Goal: Task Accomplishment & Management: Manage account settings

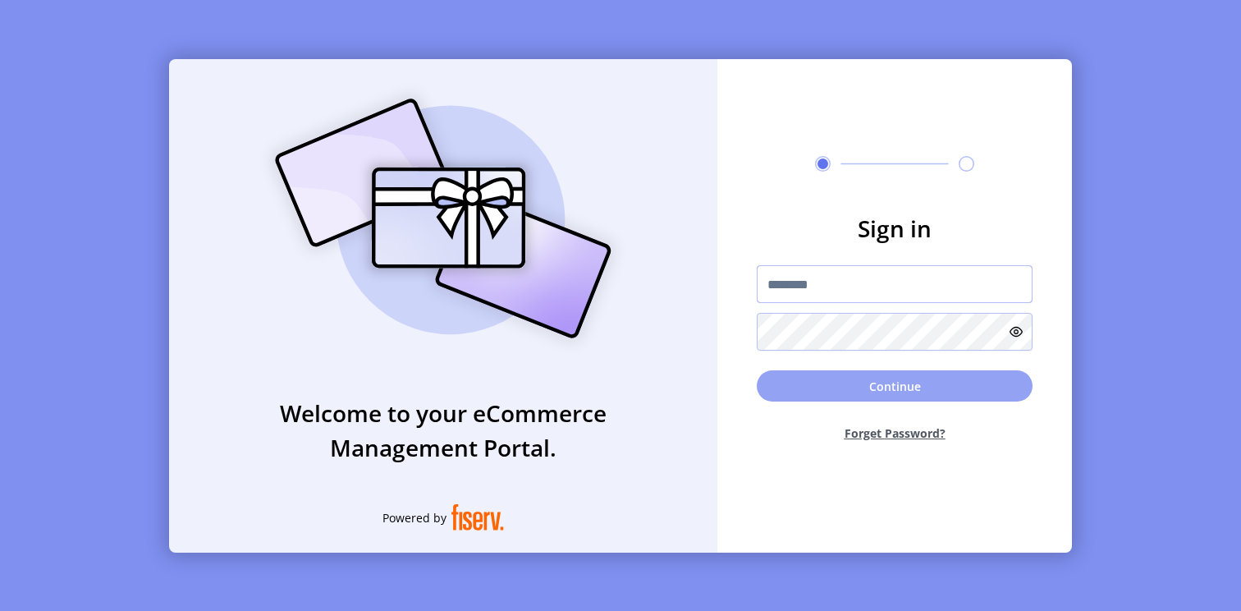
type input "*********"
click at [919, 380] on button "Continue" at bounding box center [895, 385] width 276 height 31
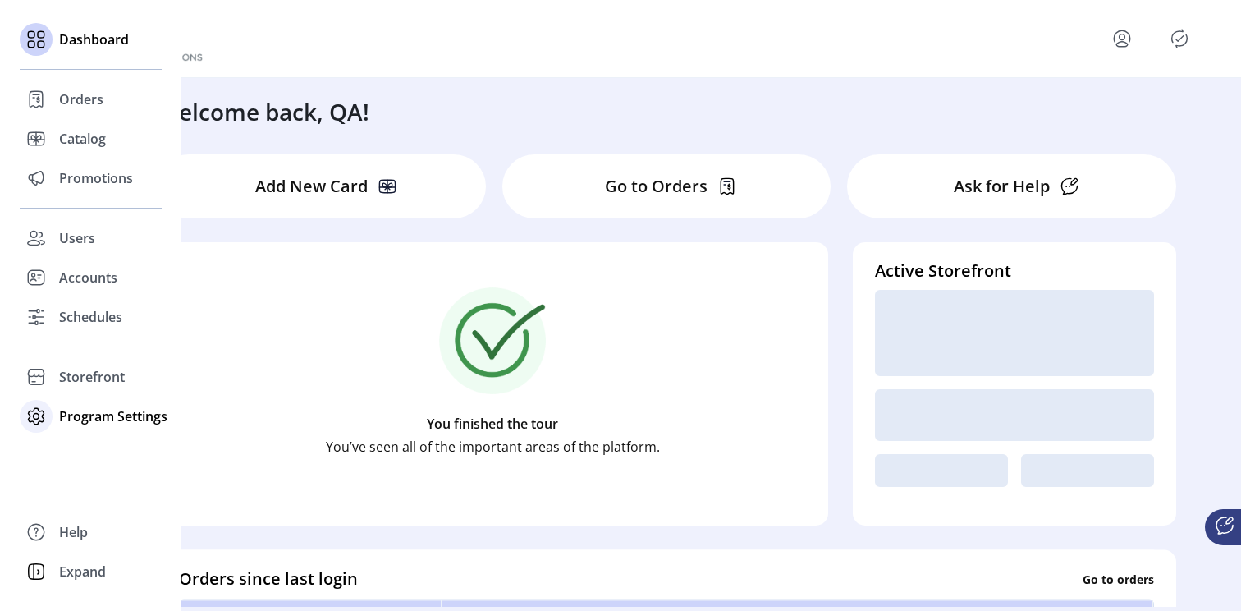
click at [98, 414] on span "Program Settings" at bounding box center [113, 416] width 108 height 20
click at [103, 450] on span "Templates" at bounding box center [91, 449] width 65 height 20
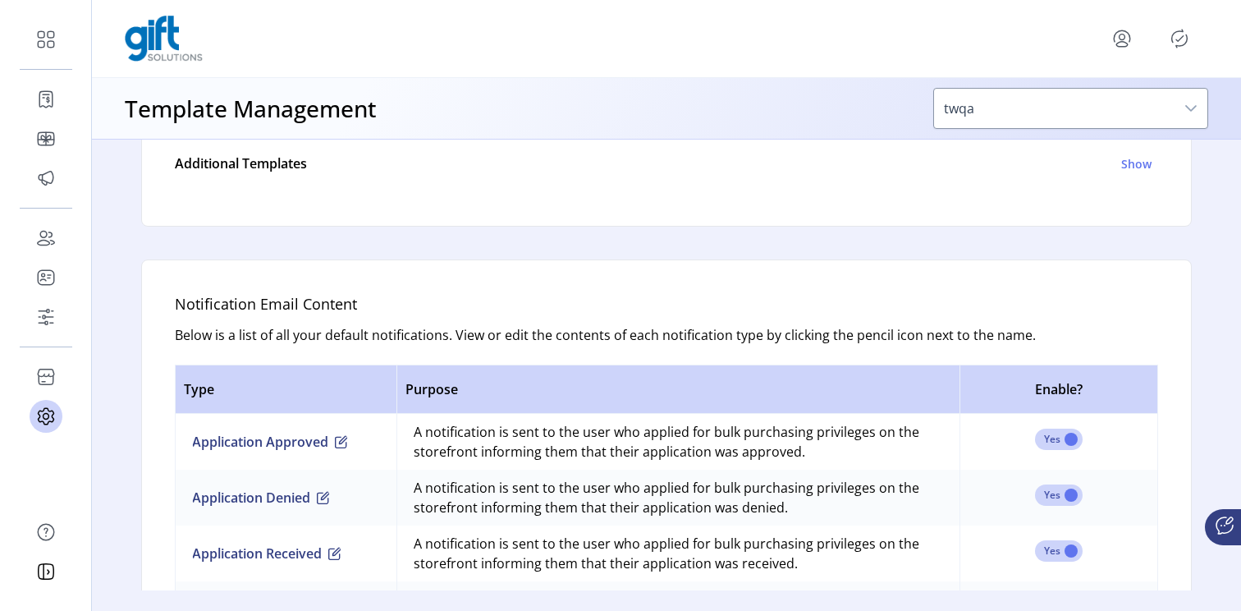
scroll to position [1002, 0]
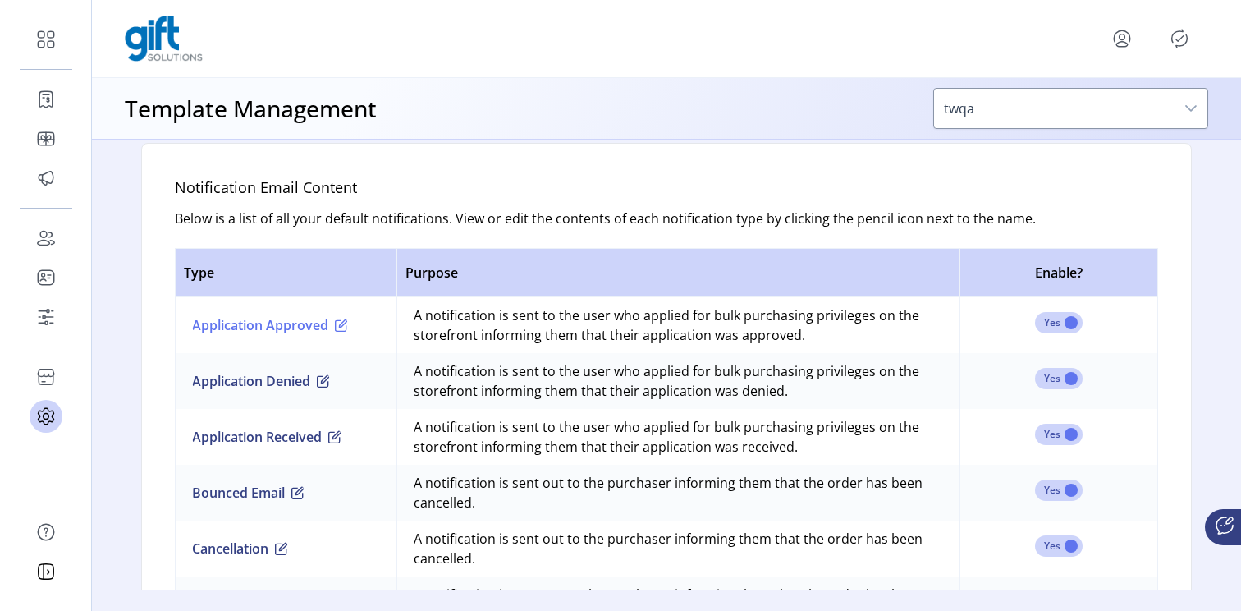
click at [340, 324] on span "button" at bounding box center [341, 324] width 13 height 13
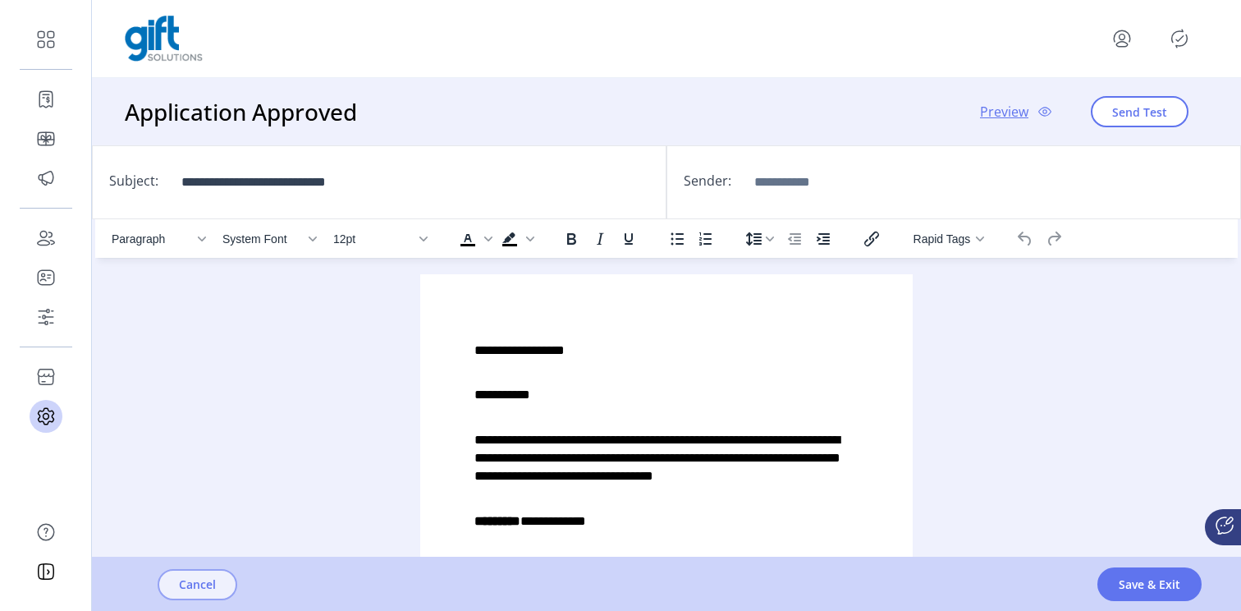
click at [185, 588] on span "Cancel" at bounding box center [197, 583] width 37 height 17
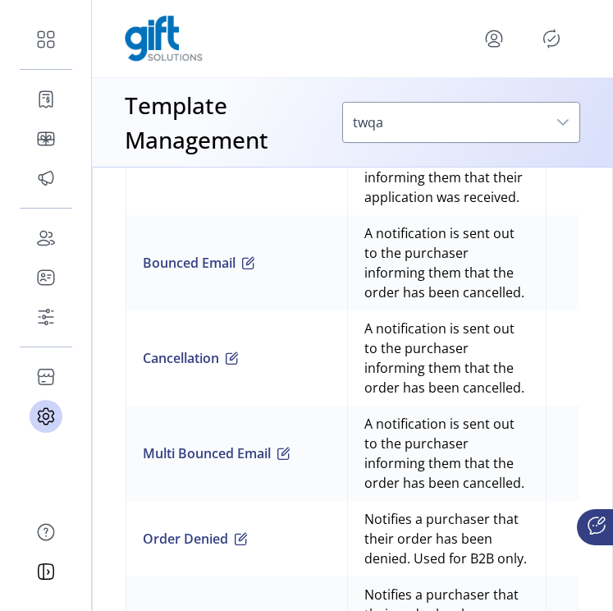
scroll to position [1625, 0]
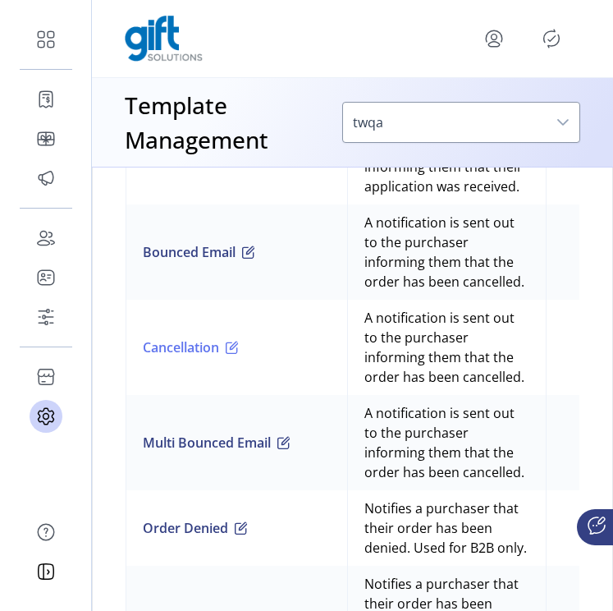
click at [235, 346] on span "button" at bounding box center [232, 347] width 13 height 13
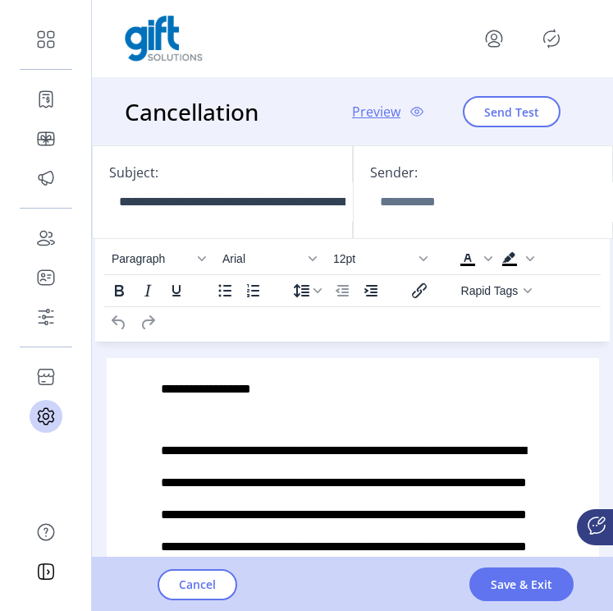
scroll to position [95, 0]
click at [185, 579] on span "Cancel" at bounding box center [197, 583] width 37 height 17
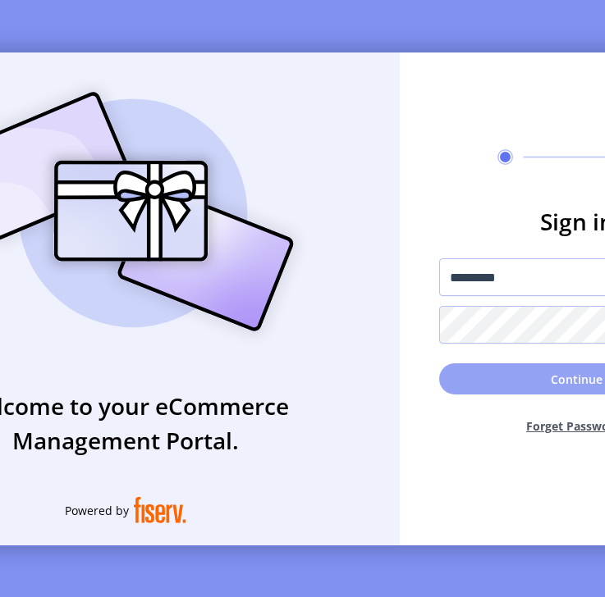
click at [532, 393] on button "Continue" at bounding box center [577, 379] width 276 height 31
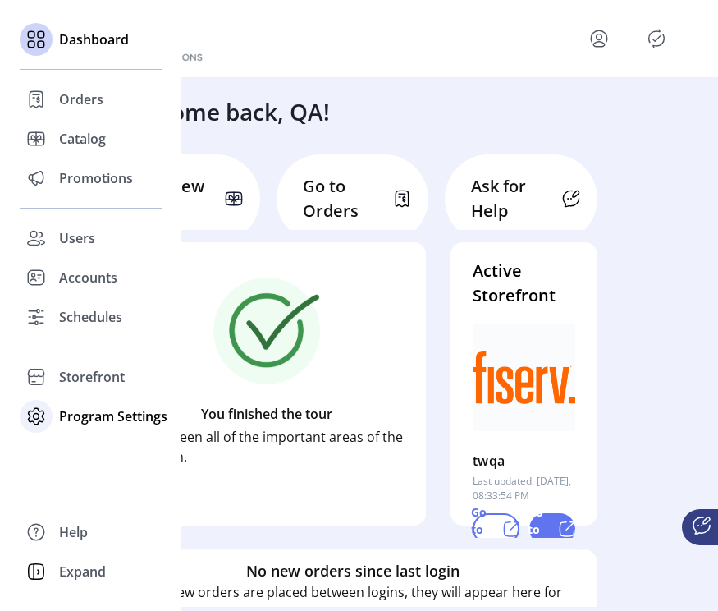
click at [81, 423] on span "Program Settings" at bounding box center [113, 416] width 108 height 20
click at [94, 455] on span "Templates" at bounding box center [91, 449] width 65 height 20
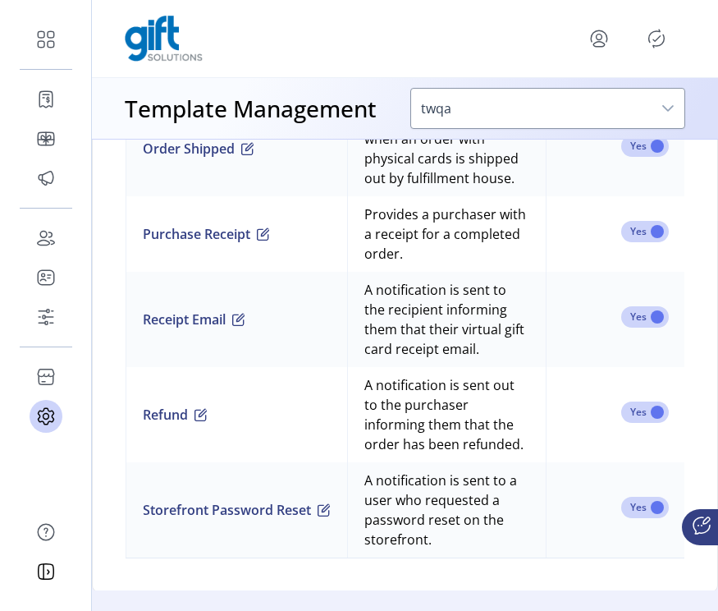
scroll to position [2265, 0]
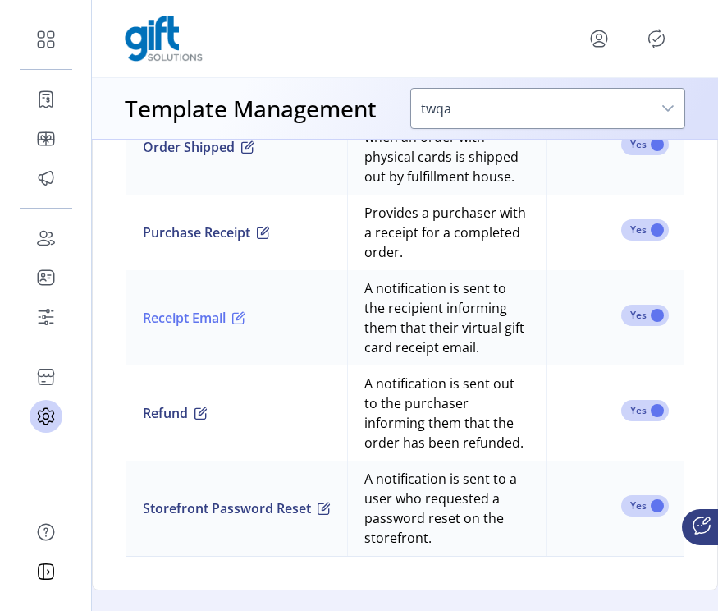
click at [242, 311] on span "button" at bounding box center [238, 317] width 13 height 13
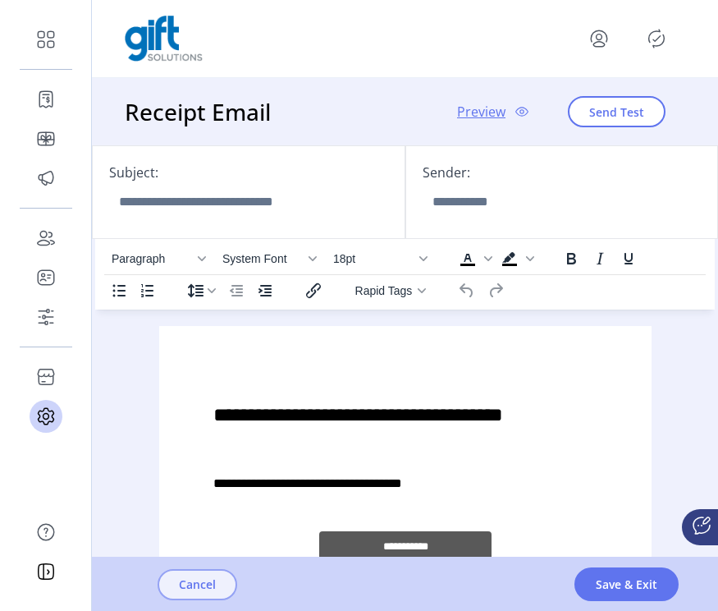
click at [188, 583] on span "Cancel" at bounding box center [197, 583] width 37 height 17
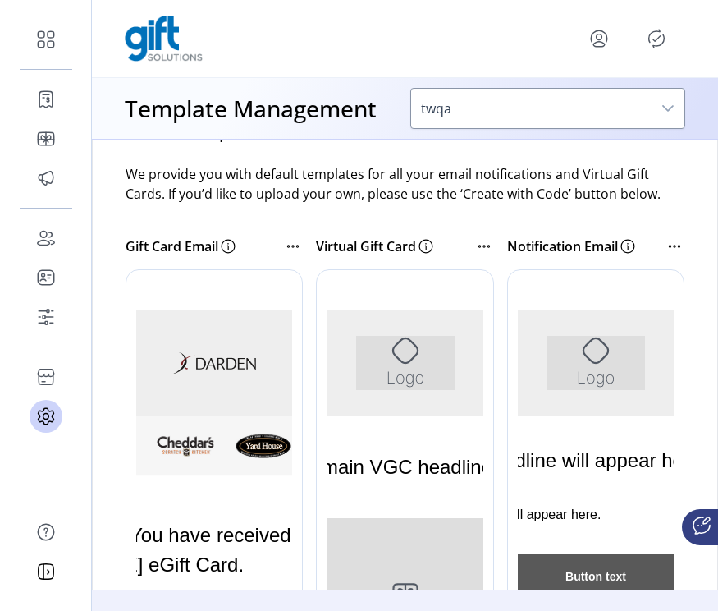
scroll to position [263, 0]
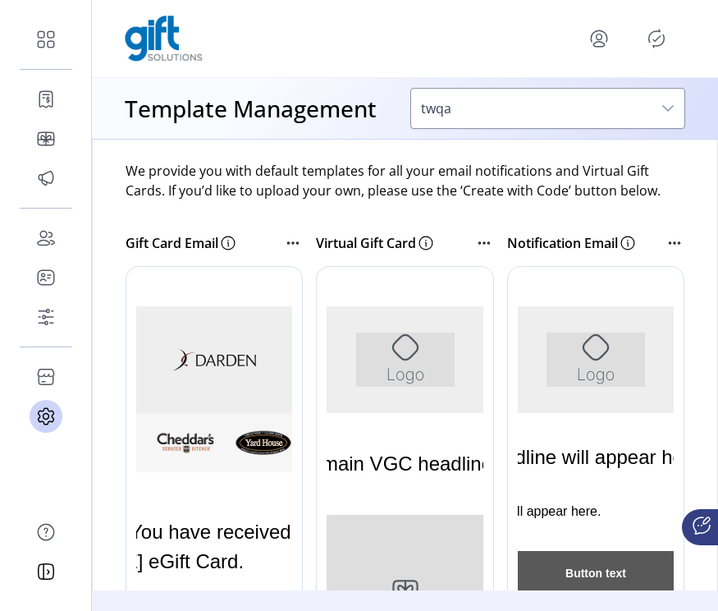
click at [225, 401] on div at bounding box center [308, 512] width 365 height 492
